Goal: Task Accomplishment & Management: Manage account settings

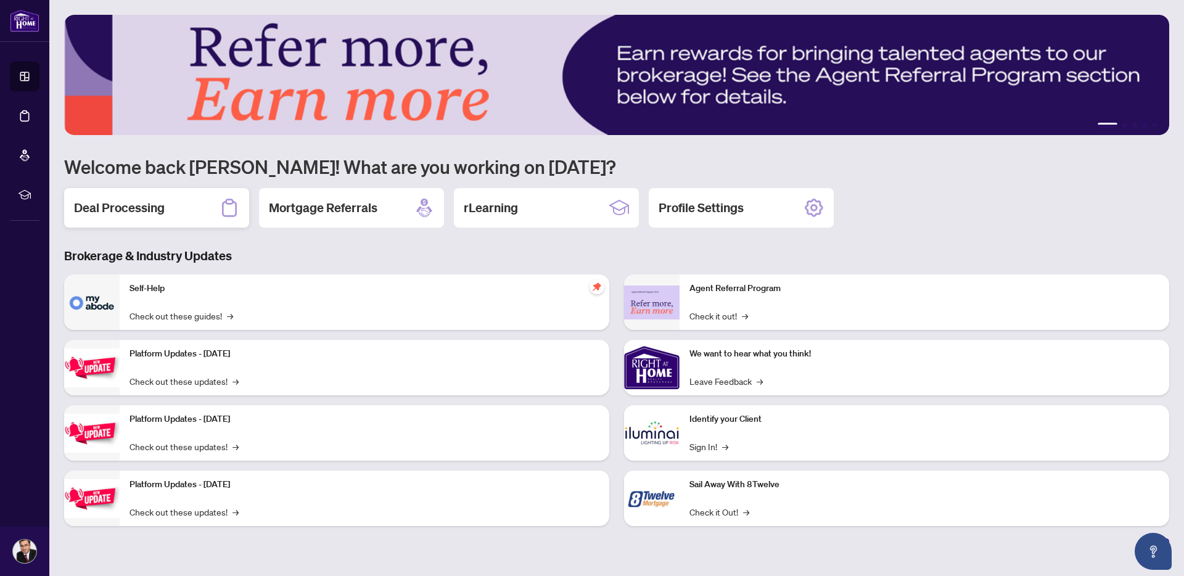
click at [153, 218] on div "Deal Processing" at bounding box center [156, 207] width 185 height 39
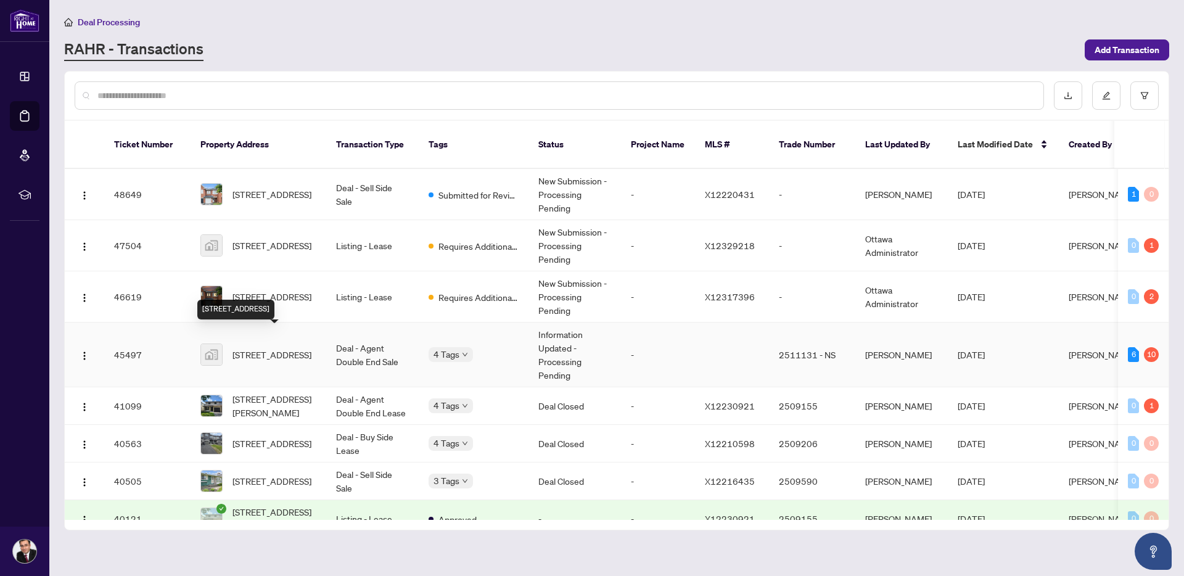
click at [268, 348] on span "[STREET_ADDRESS]" at bounding box center [271, 355] width 79 height 14
